Goal: Transaction & Acquisition: Purchase product/service

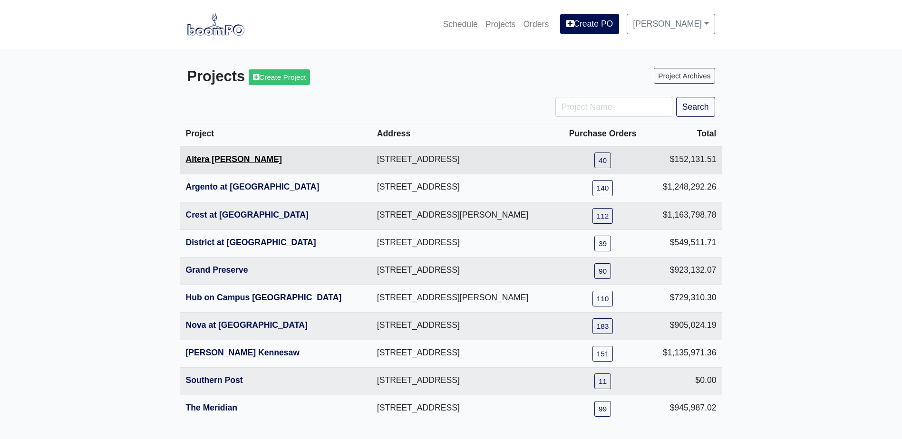
click at [229, 158] on link "Altera [PERSON_NAME]" at bounding box center [234, 160] width 96 height 10
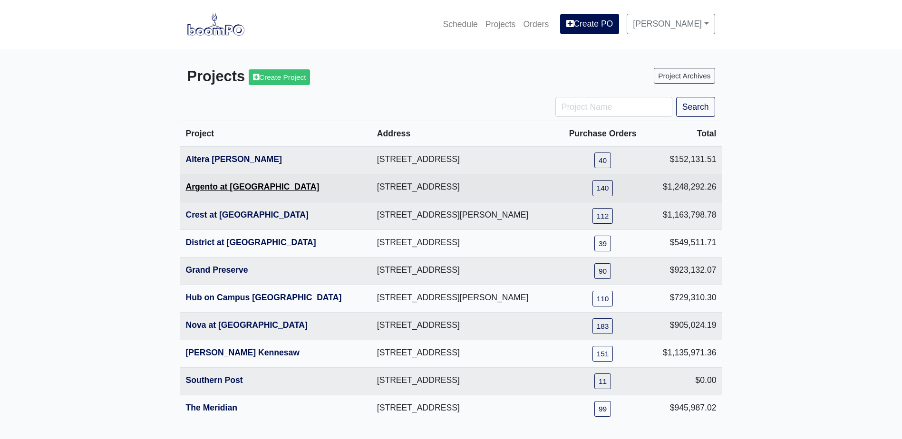
click at [224, 184] on link "Argento at [GEOGRAPHIC_DATA]" at bounding box center [253, 187] width 134 height 10
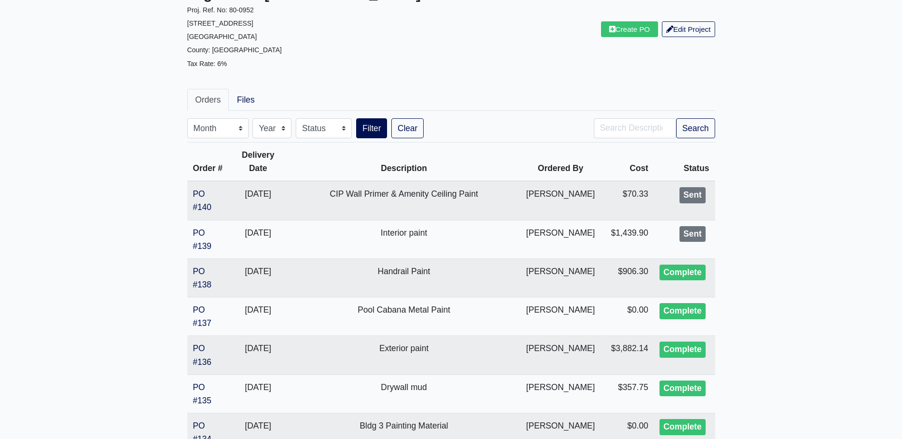
scroll to position [95, 0]
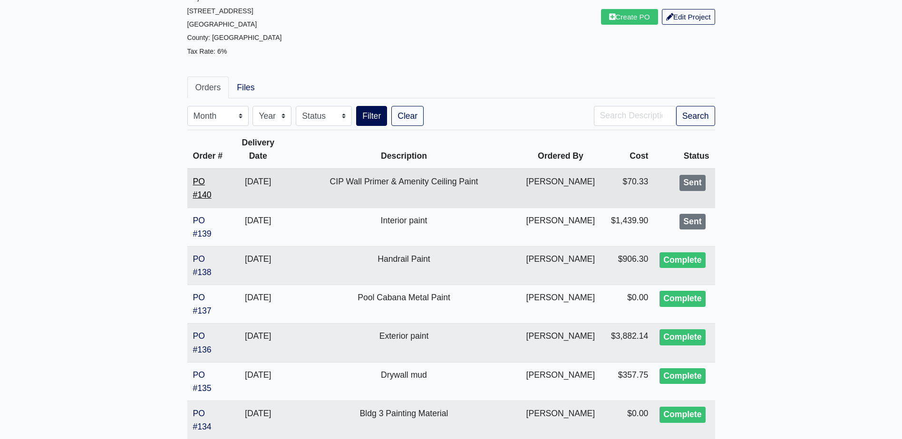
click at [206, 198] on link "PO #140" at bounding box center [202, 188] width 19 height 23
click at [633, 22] on link "Create PO" at bounding box center [629, 17] width 57 height 16
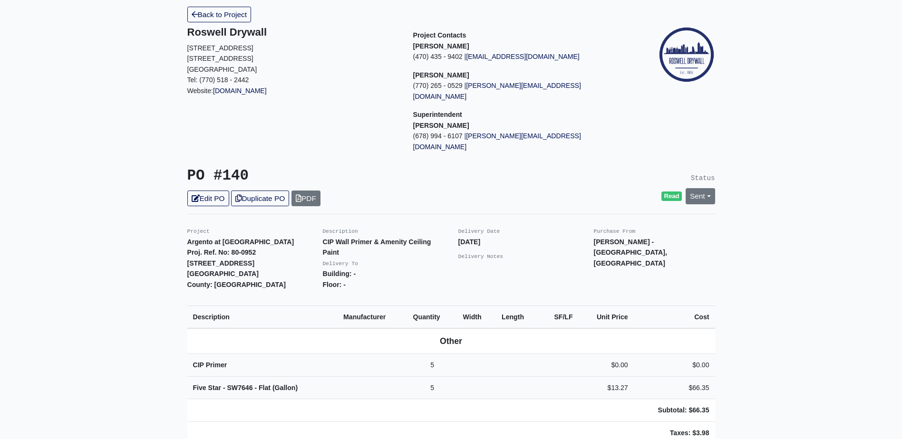
scroll to position [48, 0]
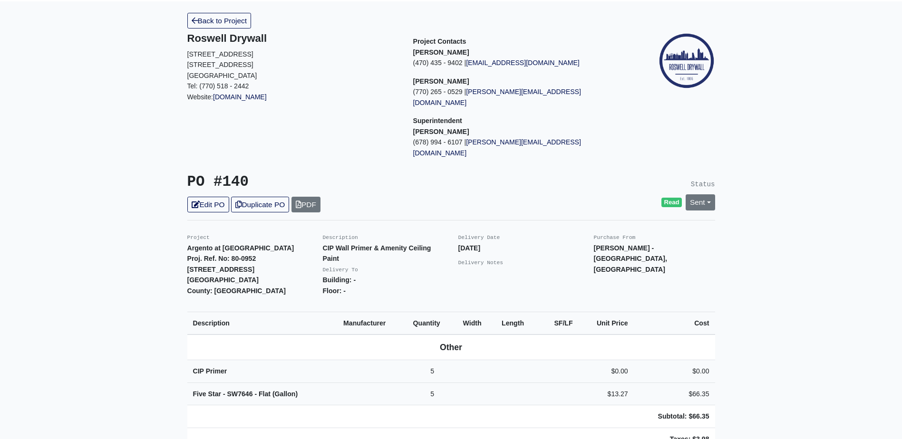
click at [237, 146] on div "Back to Project Roswell Drywall 7000 Peachtree Dunwoody Rd NE Building 5, Suite…" at bounding box center [451, 418] width 542 height 810
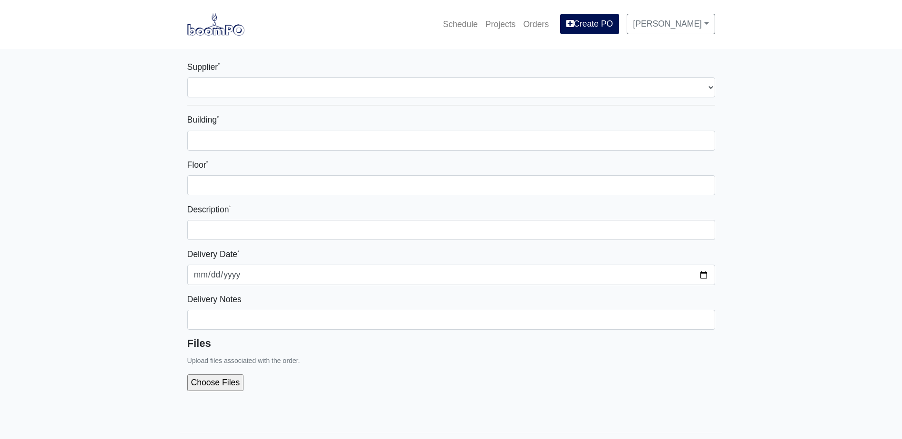
select select
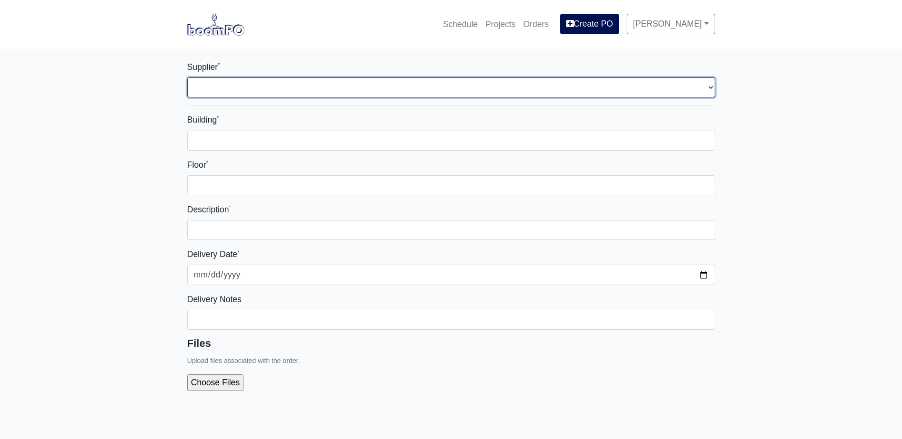
click at [232, 79] on select "Select one... L&W Supply - Mableton, GA Grabber Construction Products - Atlanta…" at bounding box center [451, 87] width 528 height 20
select select "848"
click at [187, 77] on select "Select one... L&W Supply - Mableton, GA Grabber Construction Products - Atlanta…" at bounding box center [451, 87] width 528 height 20
select select
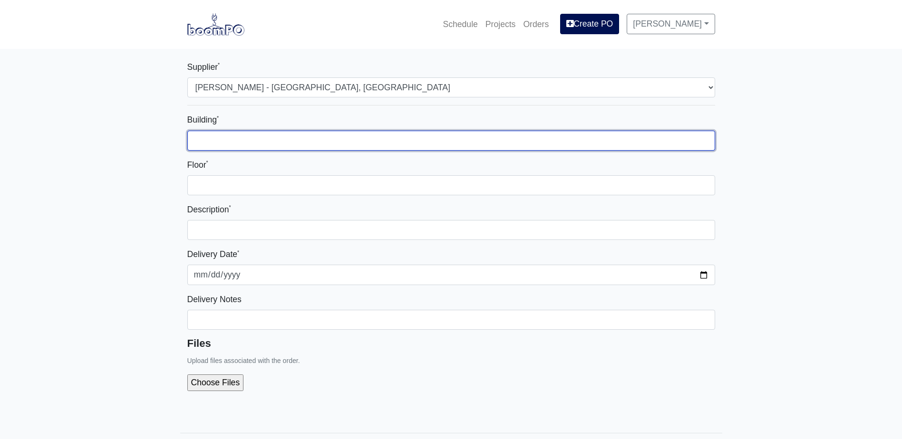
click at [228, 148] on input "Building *" at bounding box center [451, 141] width 528 height 20
type input "-"
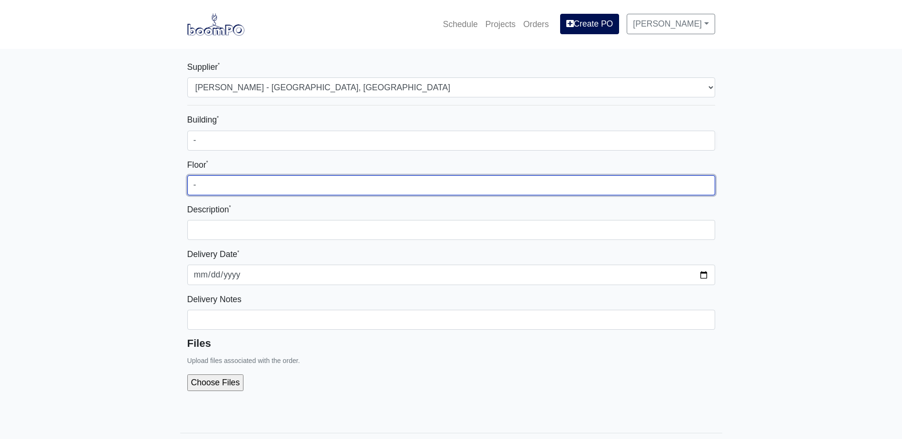
type input "-"
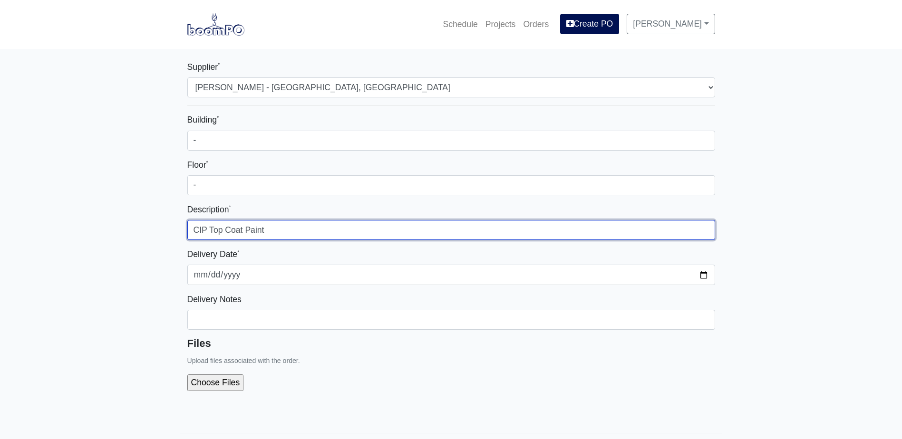
type input "CIP Top Coat Paint"
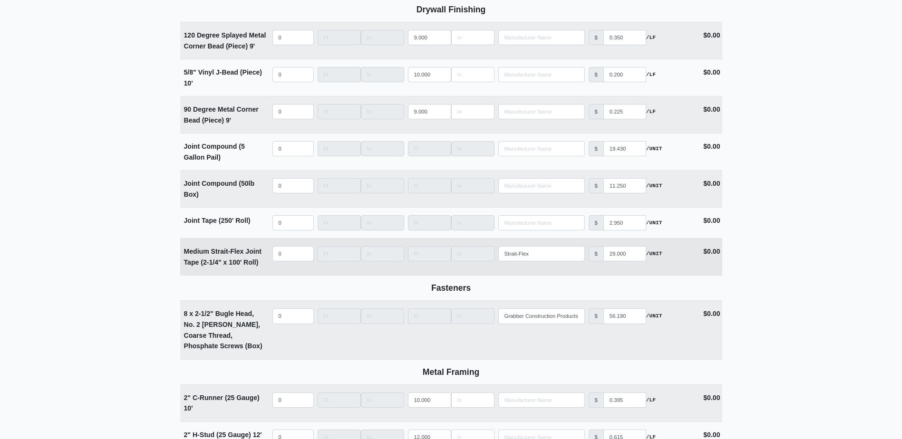
scroll to position [1093, 0]
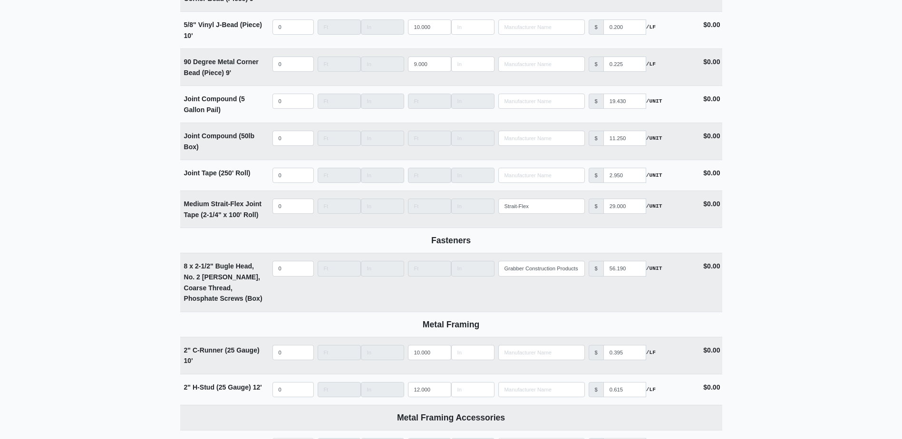
click at [85, 198] on main "Supplier * Select one... L&W Supply - Mableton, GA Grabber Construction Product…" at bounding box center [451, 262] width 902 height 2612
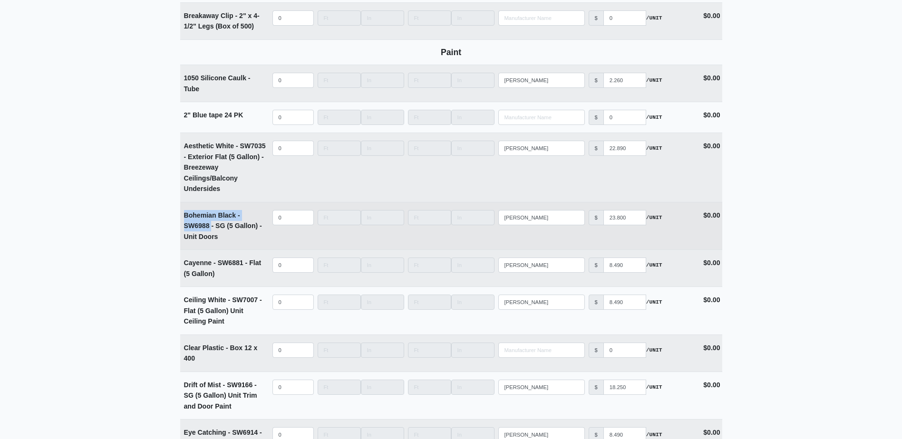
drag, startPoint x: 181, startPoint y: 219, endPoint x: 212, endPoint y: 234, distance: 34.2
click at [212, 234] on td "Bohemian Black - SW6988 - SG (5 Gallon) - Unit Doors" at bounding box center [225, 227] width 90 height 48
copy strong "Bohemian Black - SW6988"
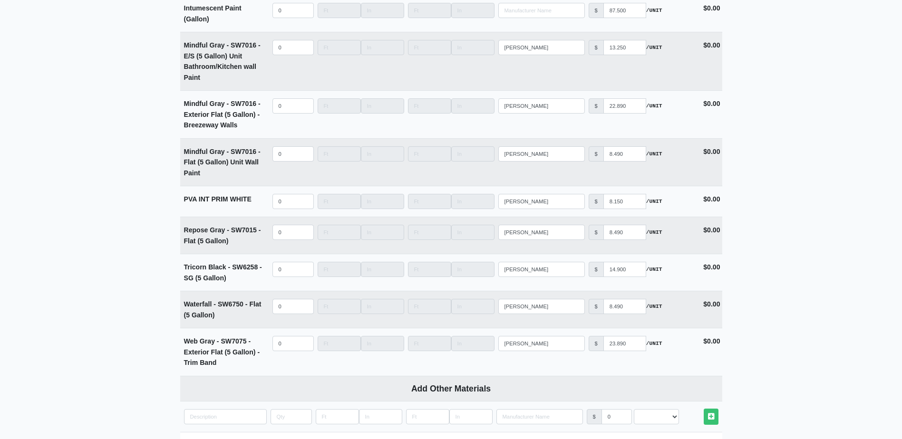
scroll to position [2257, 0]
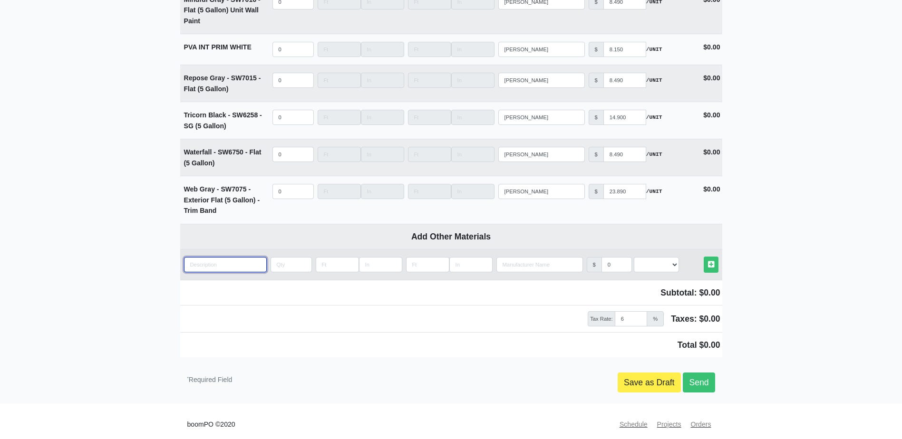
click at [213, 261] on input "quantity" at bounding box center [225, 264] width 83 height 15
paste input "Bohemian Black - SW6988"
type input "Bohemian Black - SW6988"
select select
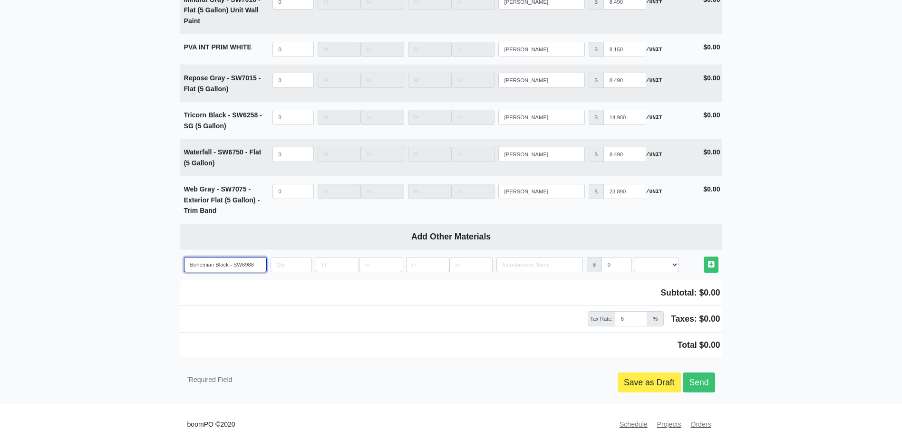
type input "Bohemian Black - SW6988 -"
select select
type input "Bohemian Black - SW6988 -"
select select
type input "Bohemian Black - SW6988 - P"
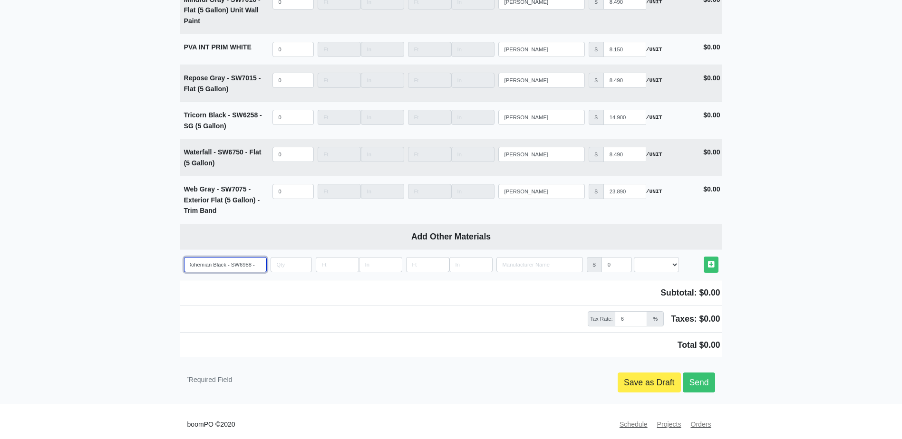
select select
type input "Bohemian Black - SW6988 - Pa"
select select
type input "Bohemian Black - SW6988 - Pai"
select select
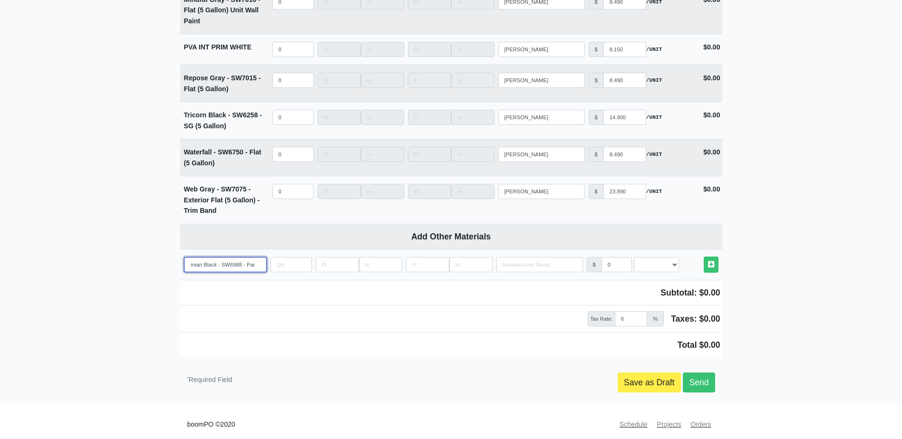
type input "Bohemian Black - SW6988 - Pain"
select select
type input "Bohemian Black - SW6988 - Paint"
select select
type input "Bohemian Black - SW6988 - Paint"
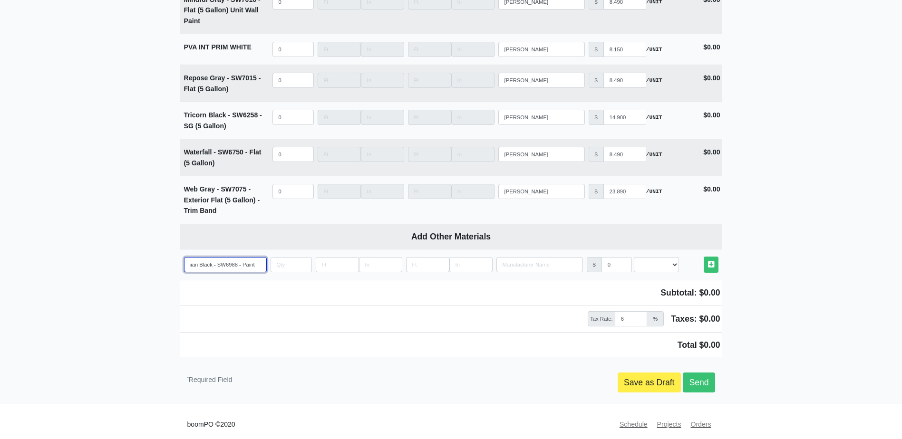
select select
type input "Bohemian Black - SW6988 - Paint f"
select select
type input "Bohemian Black - SW6988 - Paint fo"
select select
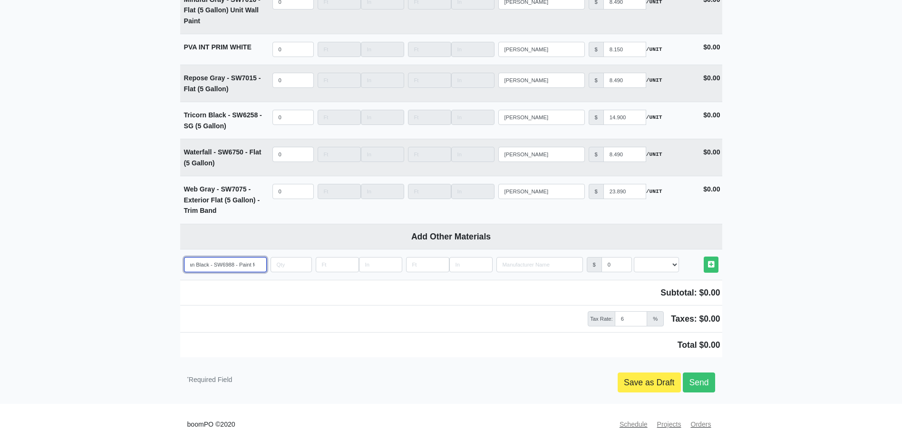
type input "Bohemian Black - SW6988 - Paint for"
select select
type input "Bohemian Black - SW6988 - Paint for"
select select
type input "Bohemian Black - SW6988 - Paint for C"
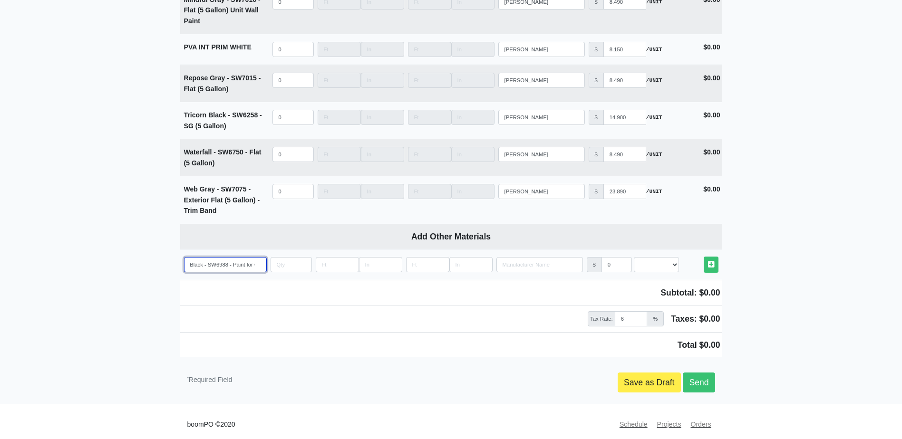
select select
type input "Bohemian Black - SW6988 - Paint for Co"
select select
type input "Bohemian Black - SW6988 - Paint for Con"
select select
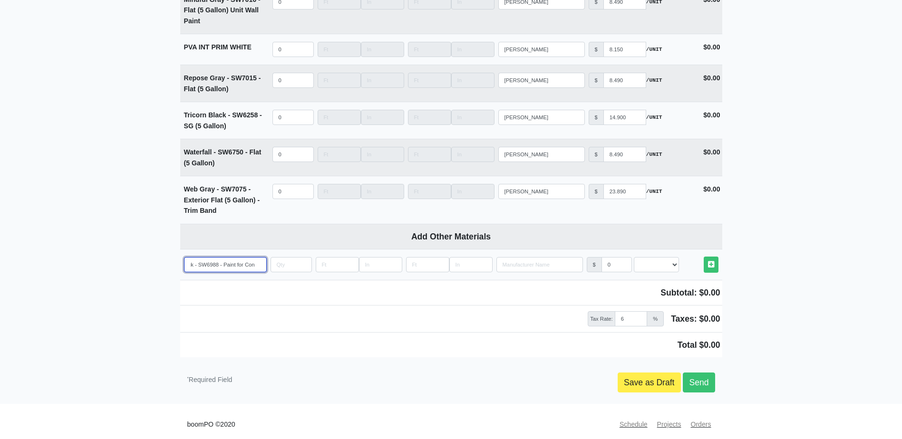
type input "Bohemian Black - SW6988 - Paint for Conc"
select select
type input "Bohemian Black - SW6988 - Paint for Concr"
select select
type input "Bohemian Black - SW6988 - Paint for Concre"
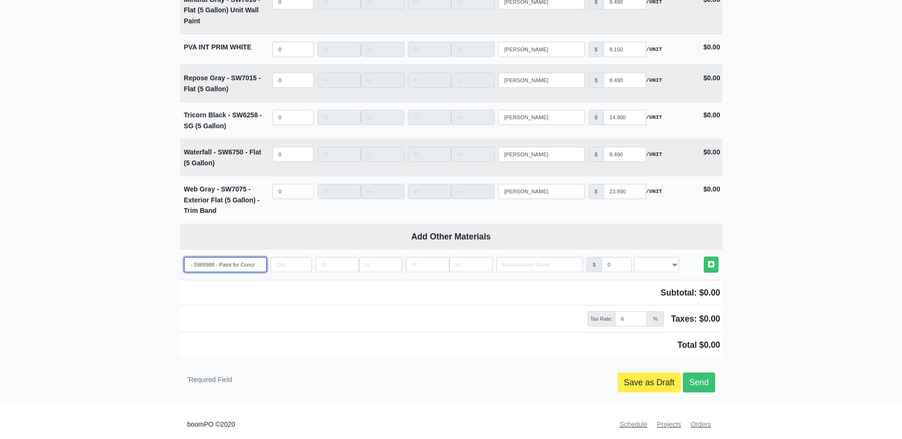
select select
type input "Bohemian Black - SW6988 - Paint for Concret"
select select
type input "Bohemian Black - SW6988 - Paint for Concrete"
select select
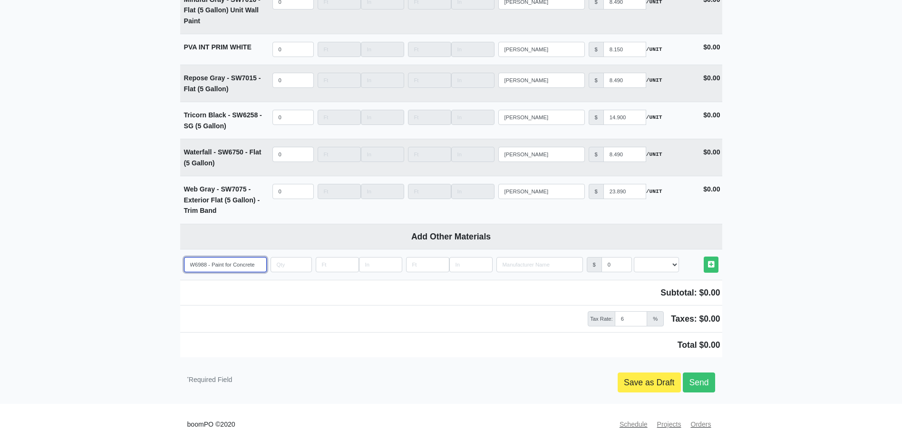
type input "Bohemian Black - SW6988 - Paint for Concrete"
select select
type input "Bohemian Black - SW6988 - Paint for Concrete W"
select select
type input "Bohemian Black - SW6988 - Paint for Concrete Wa"
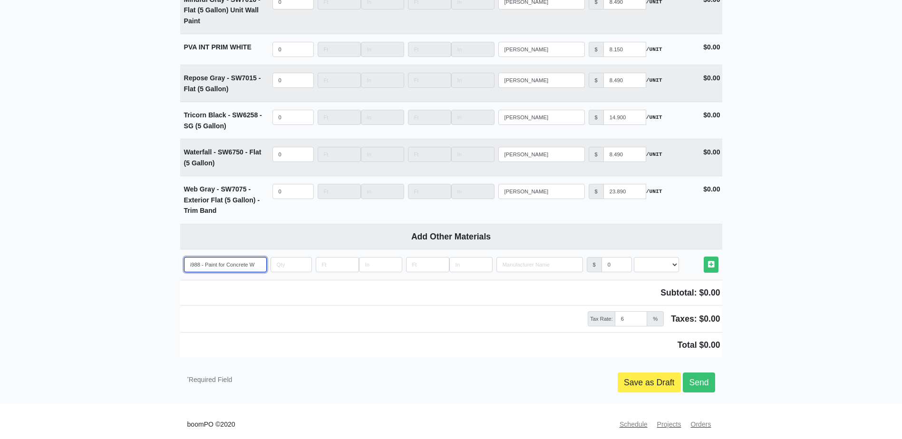
select select
type input "Bohemian Black - SW6988 - Paint for Concrete Wal"
select select
type input "Bohemian Black - SW6988 - Paint for Concrete Wals"
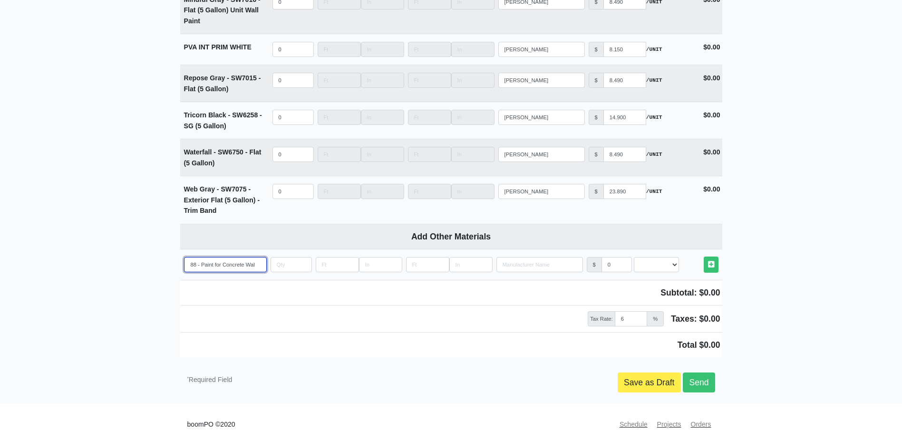
select select
type input "Bohemian Black - SW6988 - Paint for Concrete Wals"
type input "5"
select select
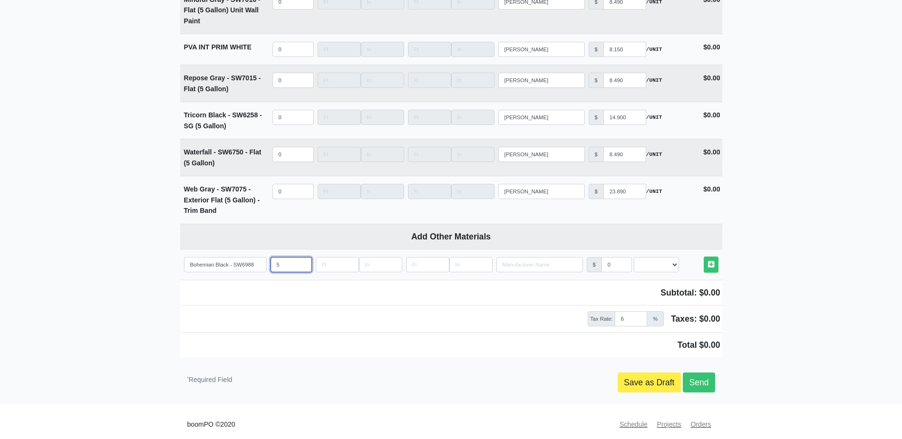
type input "5"
select select "2"
click at [704, 257] on link "Other Materials" at bounding box center [711, 265] width 15 height 16
select select
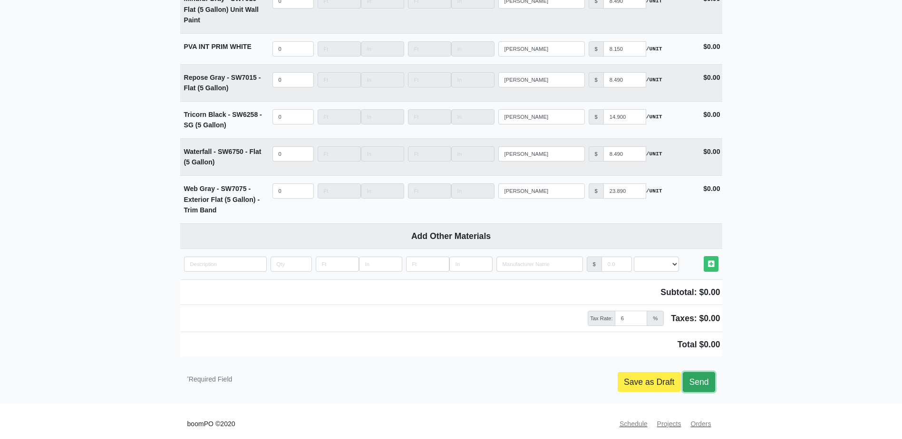
click at [712, 377] on link "Send" at bounding box center [699, 382] width 32 height 20
